Goal: Task Accomplishment & Management: Use online tool/utility

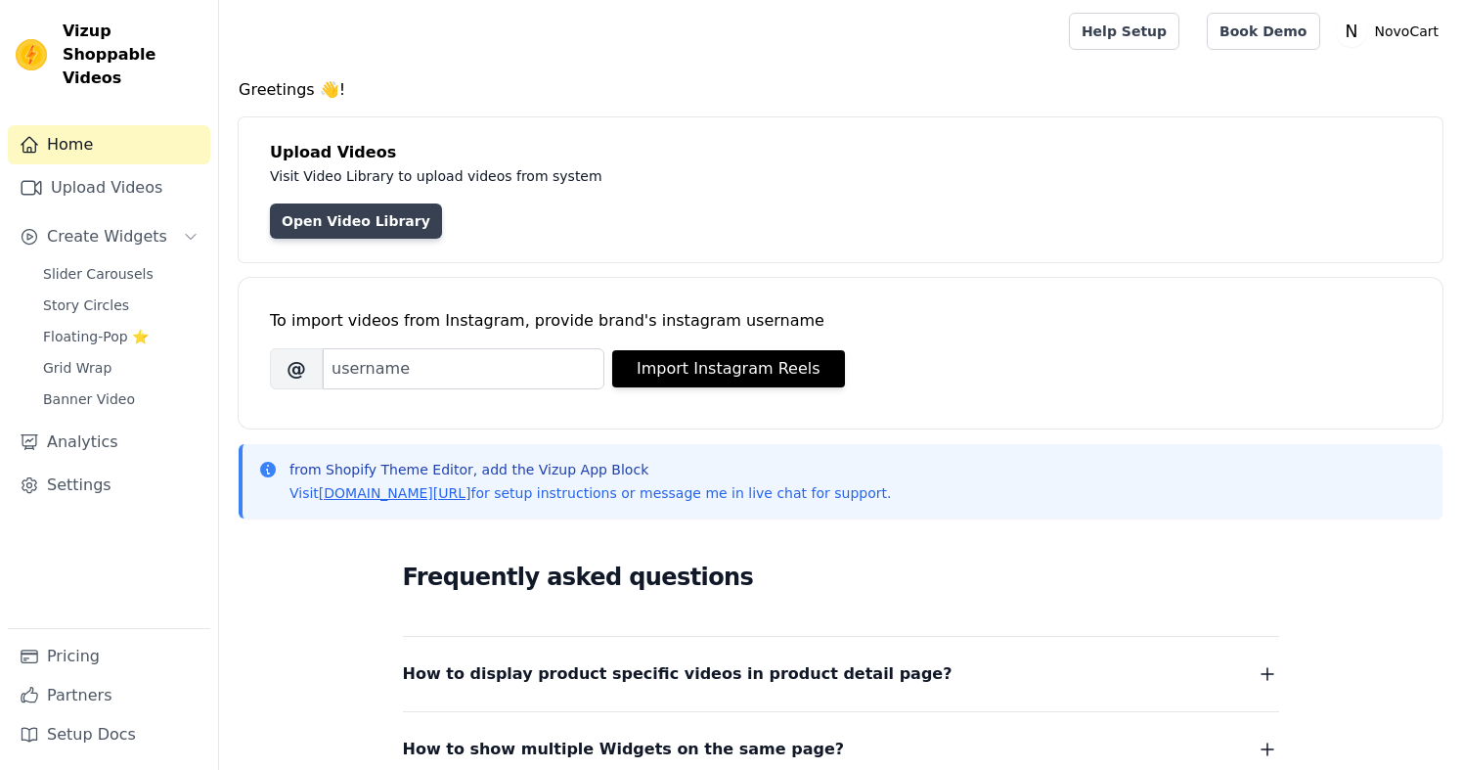
click at [346, 219] on link "Open Video Library" at bounding box center [356, 220] width 172 height 35
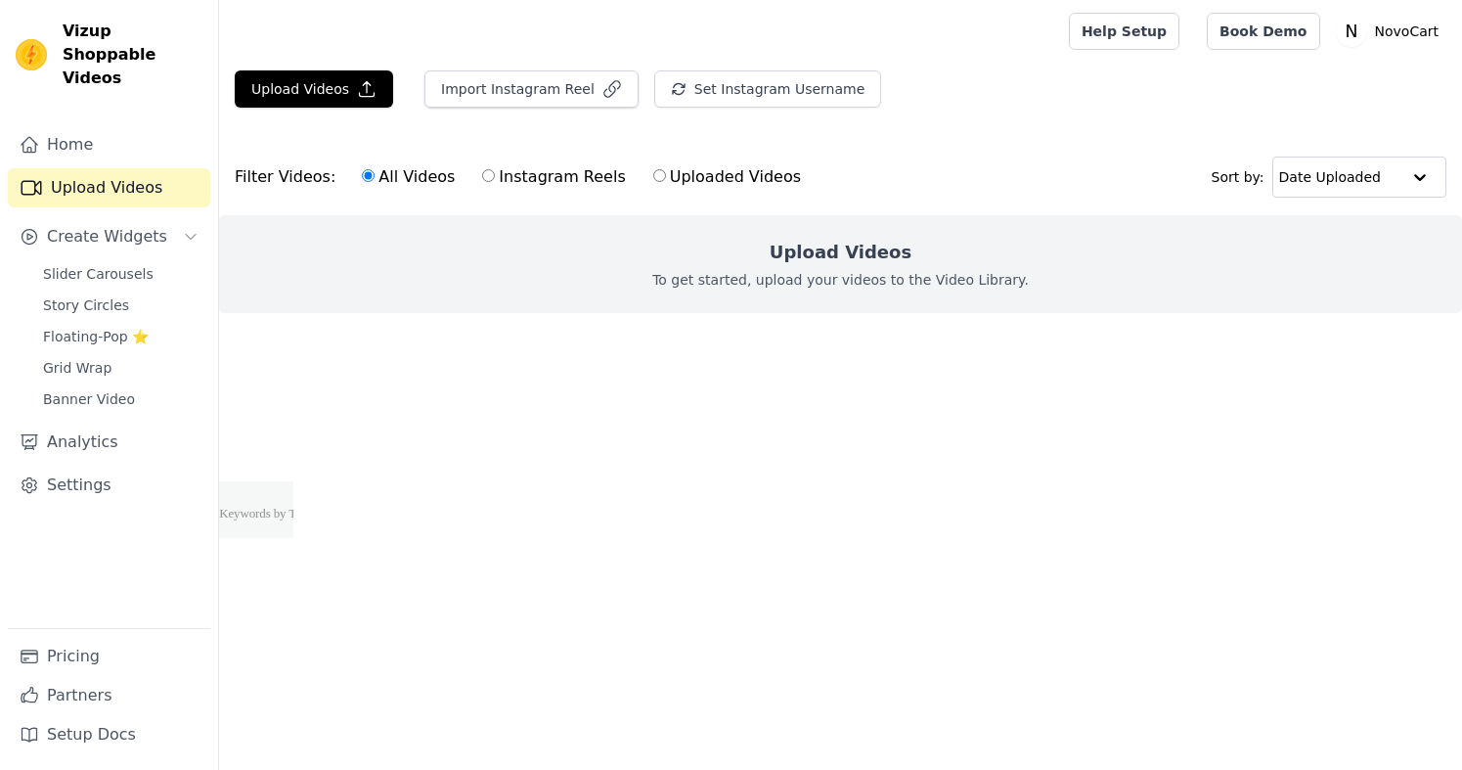
click at [482, 187] on label "Instagram Reels" at bounding box center [553, 176] width 145 height 25
click at [482, 182] on input "Instagram Reels" at bounding box center [488, 175] width 13 height 13
radio input "true"
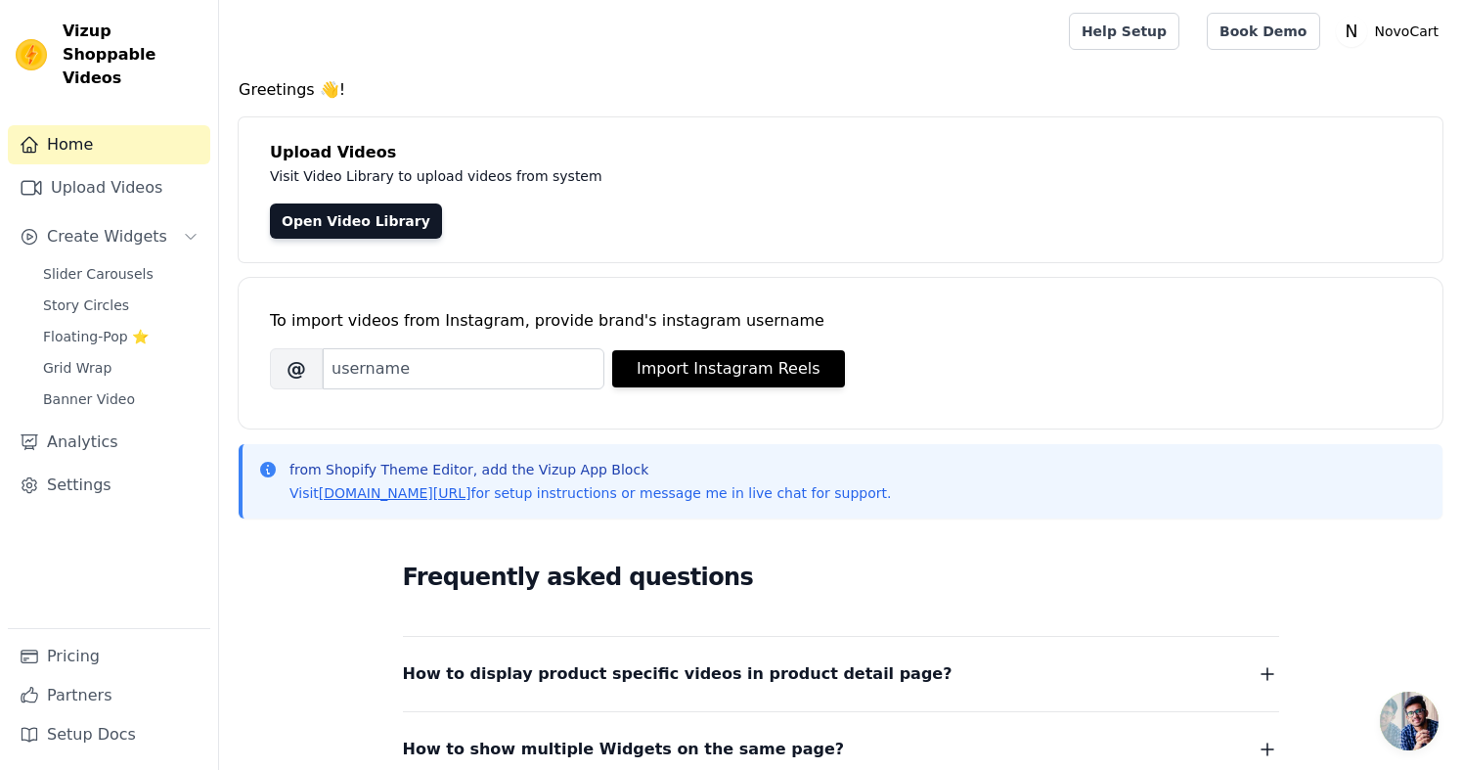
scroll to position [328, 0]
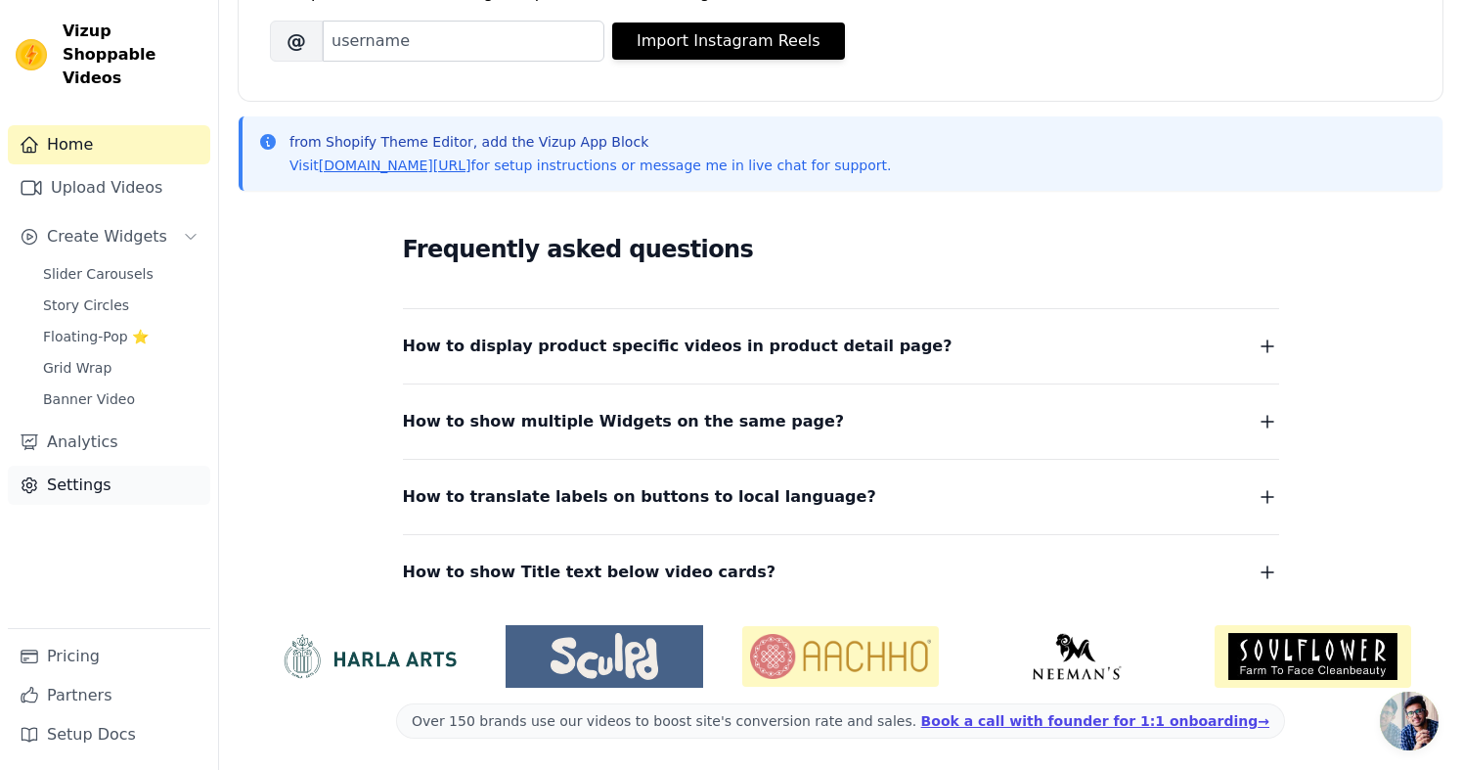
click at [22, 471] on link "Settings" at bounding box center [109, 484] width 202 height 39
